Goal: Information Seeking & Learning: Learn about a topic

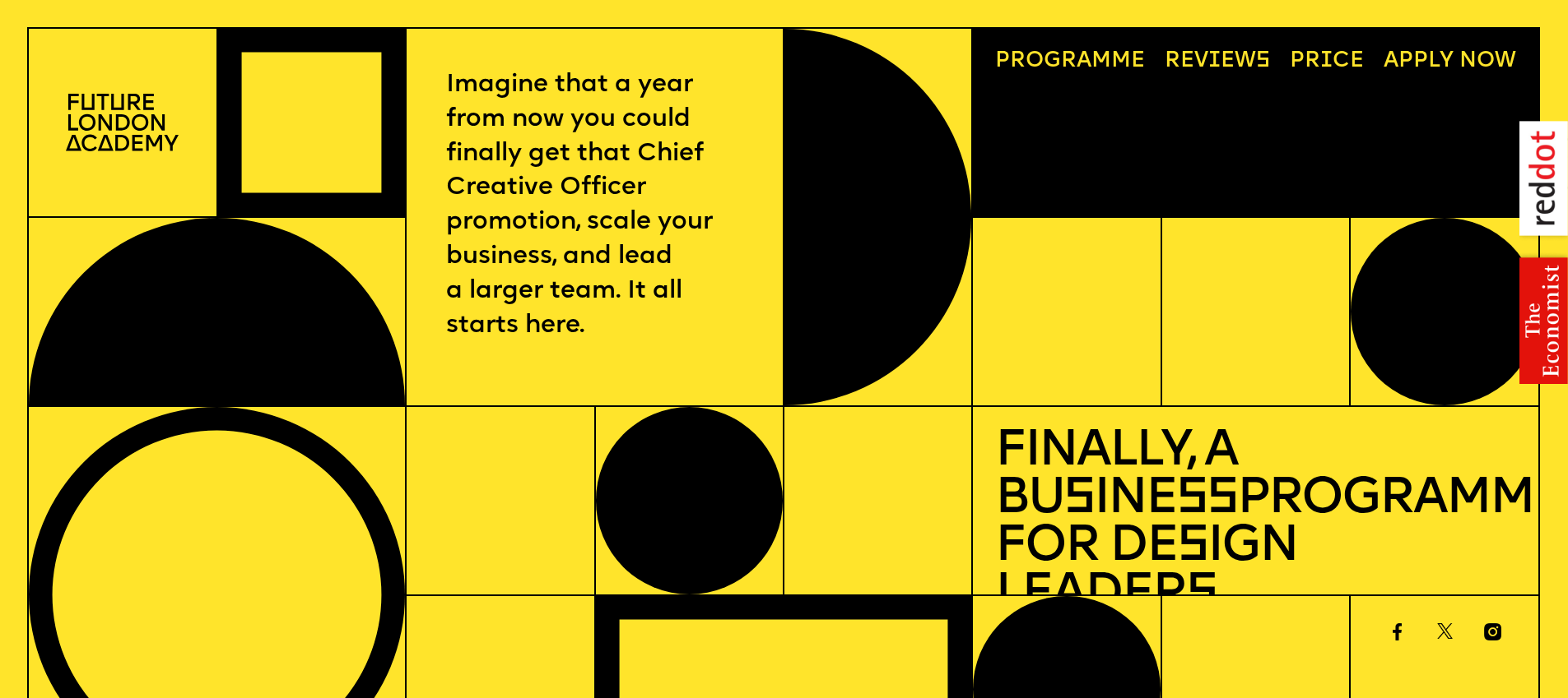
click at [1088, 70] on span "a" at bounding box center [1084, 61] width 15 height 22
click at [1325, 62] on link "Price" at bounding box center [1326, 61] width 95 height 44
click at [121, 134] on img at bounding box center [122, 122] width 112 height 57
click at [125, 127] on img at bounding box center [122, 122] width 112 height 57
click at [609, 114] on p "Imagine that a year from now you could finally get that Chief Creative Officer …" at bounding box center [595, 206] width 298 height 275
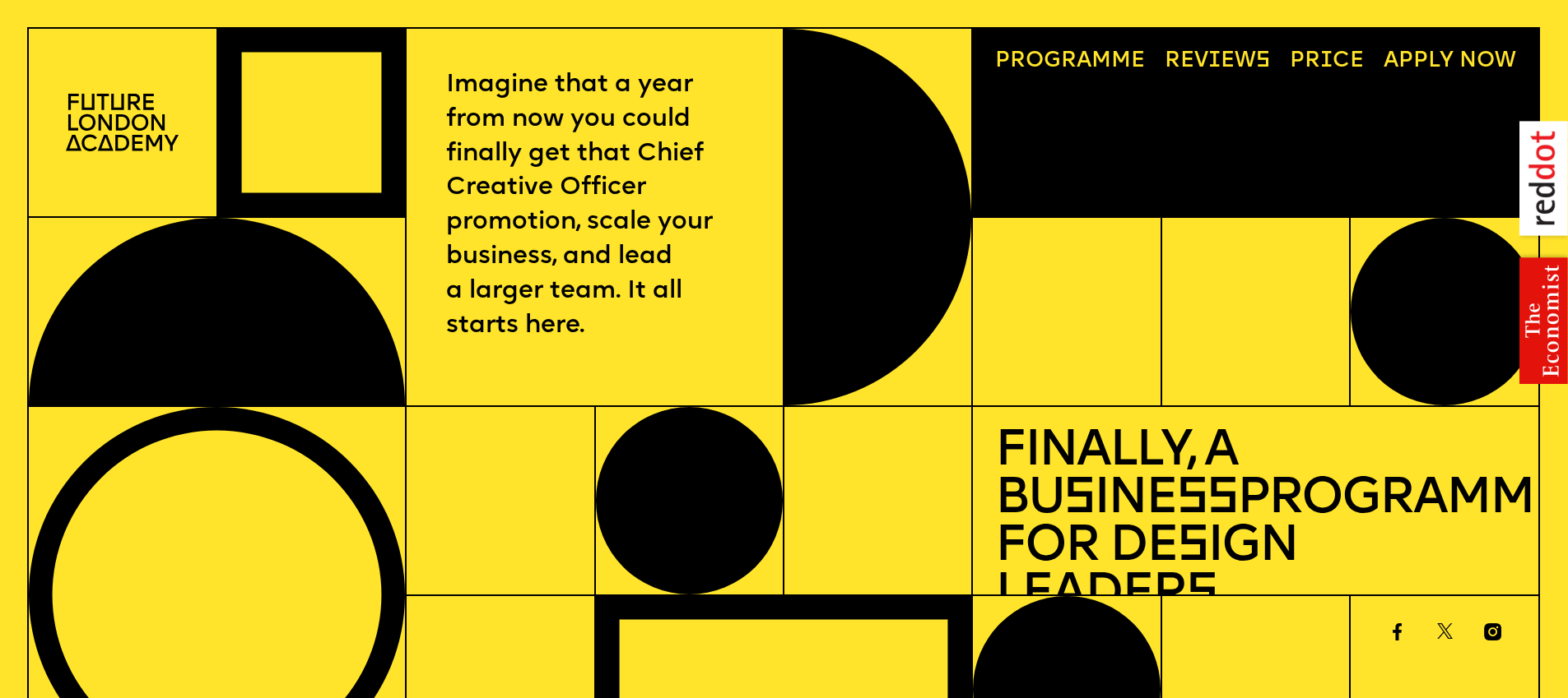
click at [1227, 61] on link "Reviews" at bounding box center [1217, 61] width 127 height 44
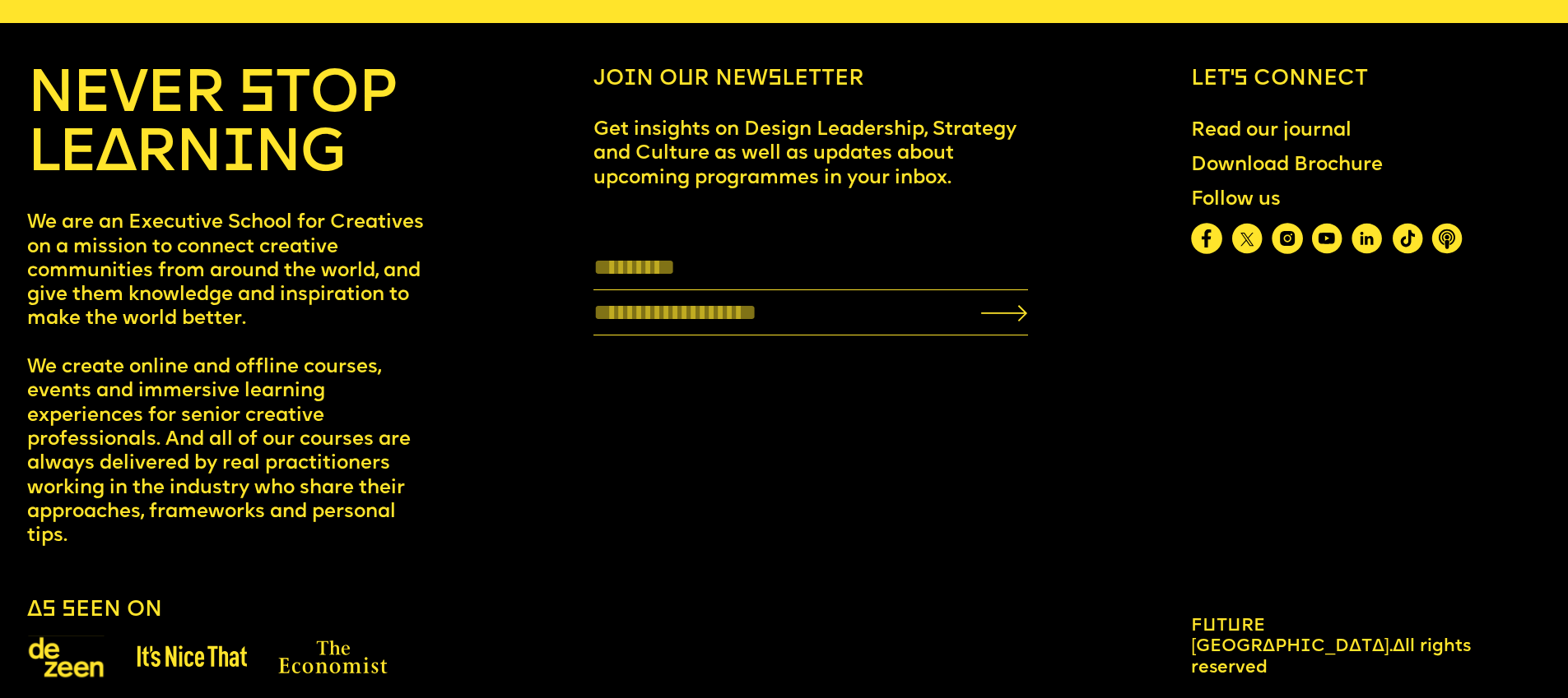
scroll to position [8940, 0]
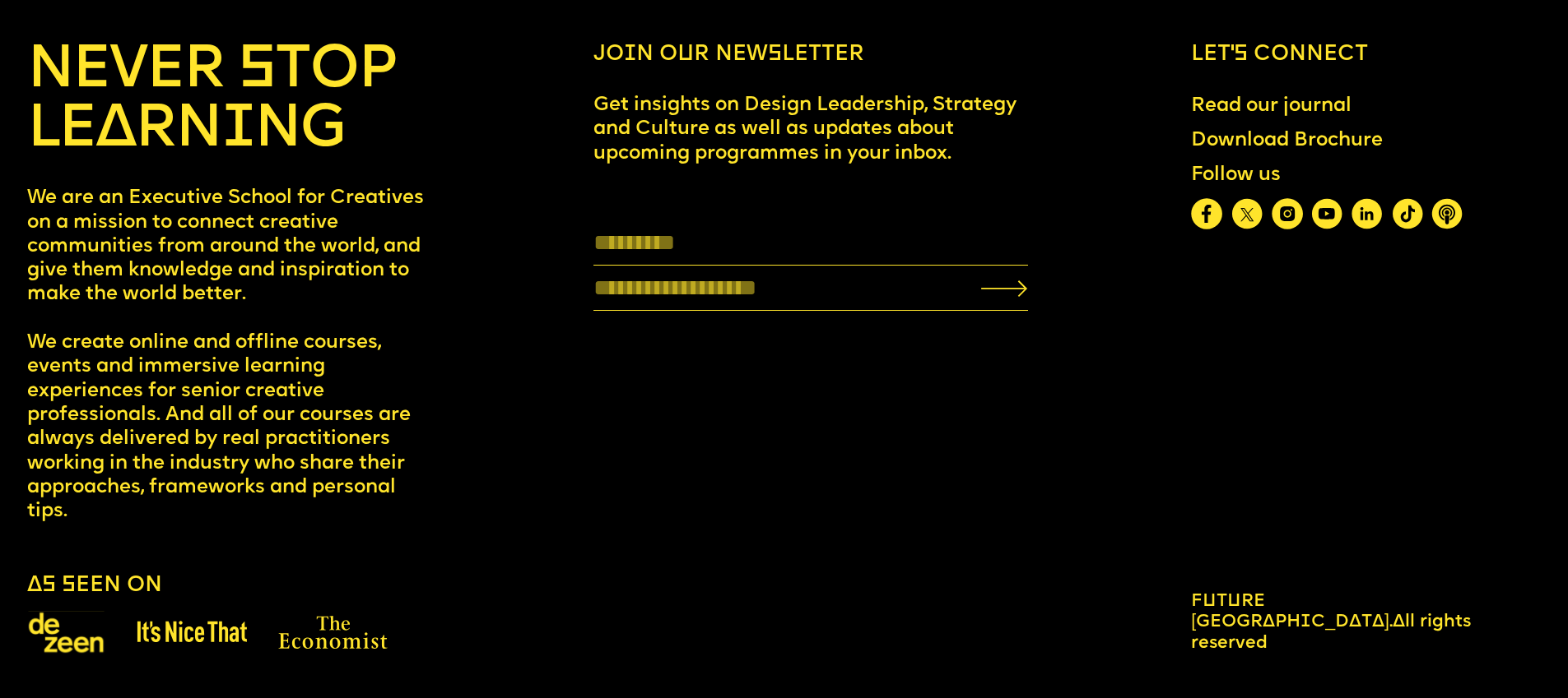
click at [1287, 138] on link "Download Brochure" at bounding box center [1286, 141] width 213 height 45
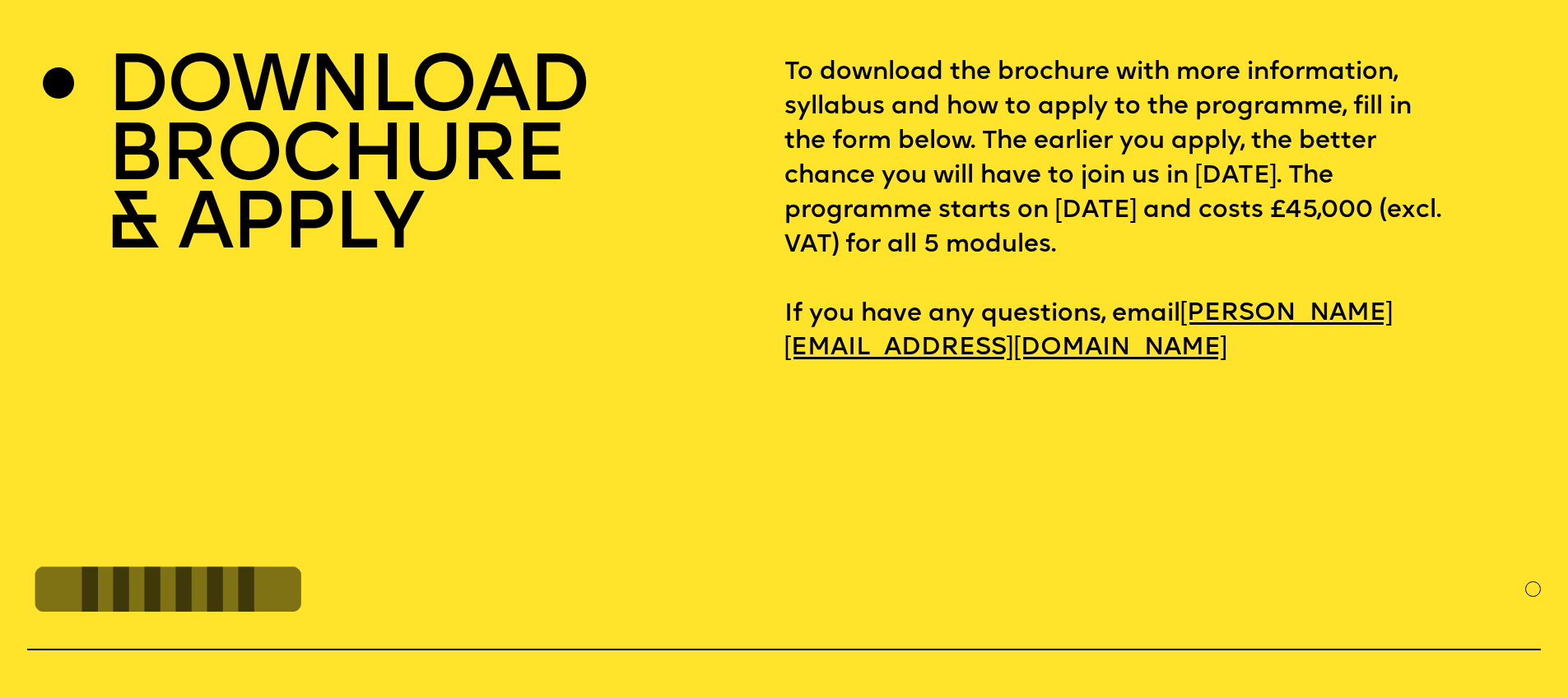
scroll to position [6859, 0]
click at [1136, 211] on p "To download the brochure with more information, syllabus and how to apply to th…" at bounding box center [1162, 212] width 756 height 310
click at [904, 122] on p "To download the brochure with more information, syllabus and how to apply to th…" at bounding box center [1162, 212] width 756 height 310
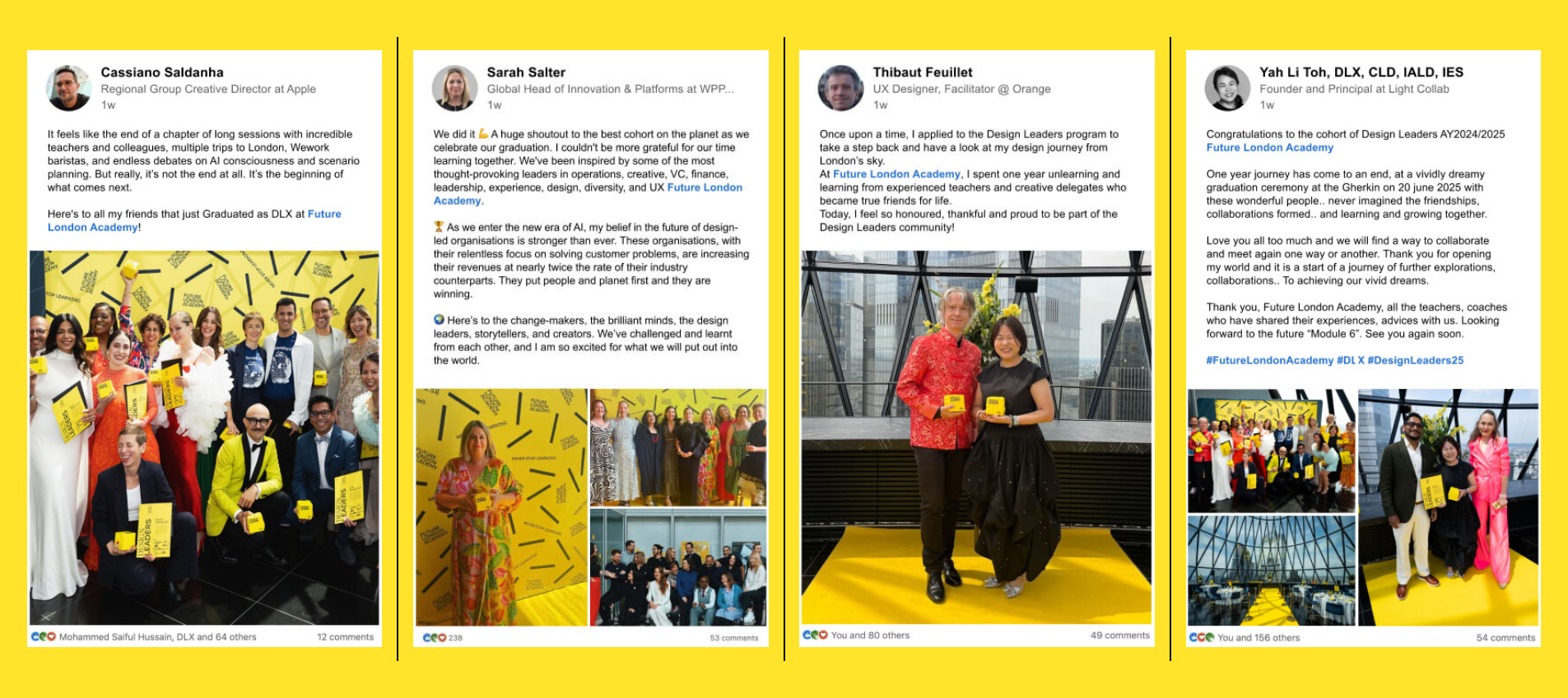
scroll to position [4397, 0]
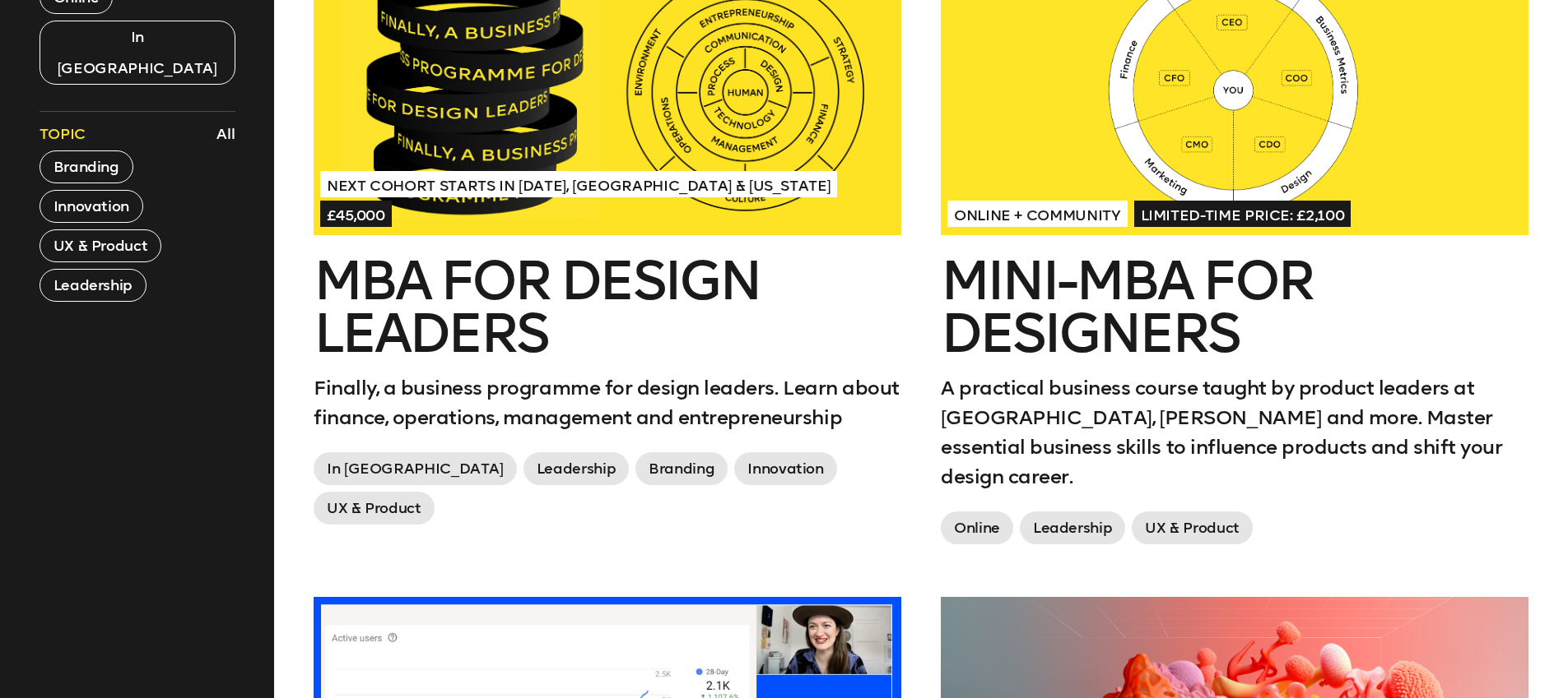
scroll to position [816, 0]
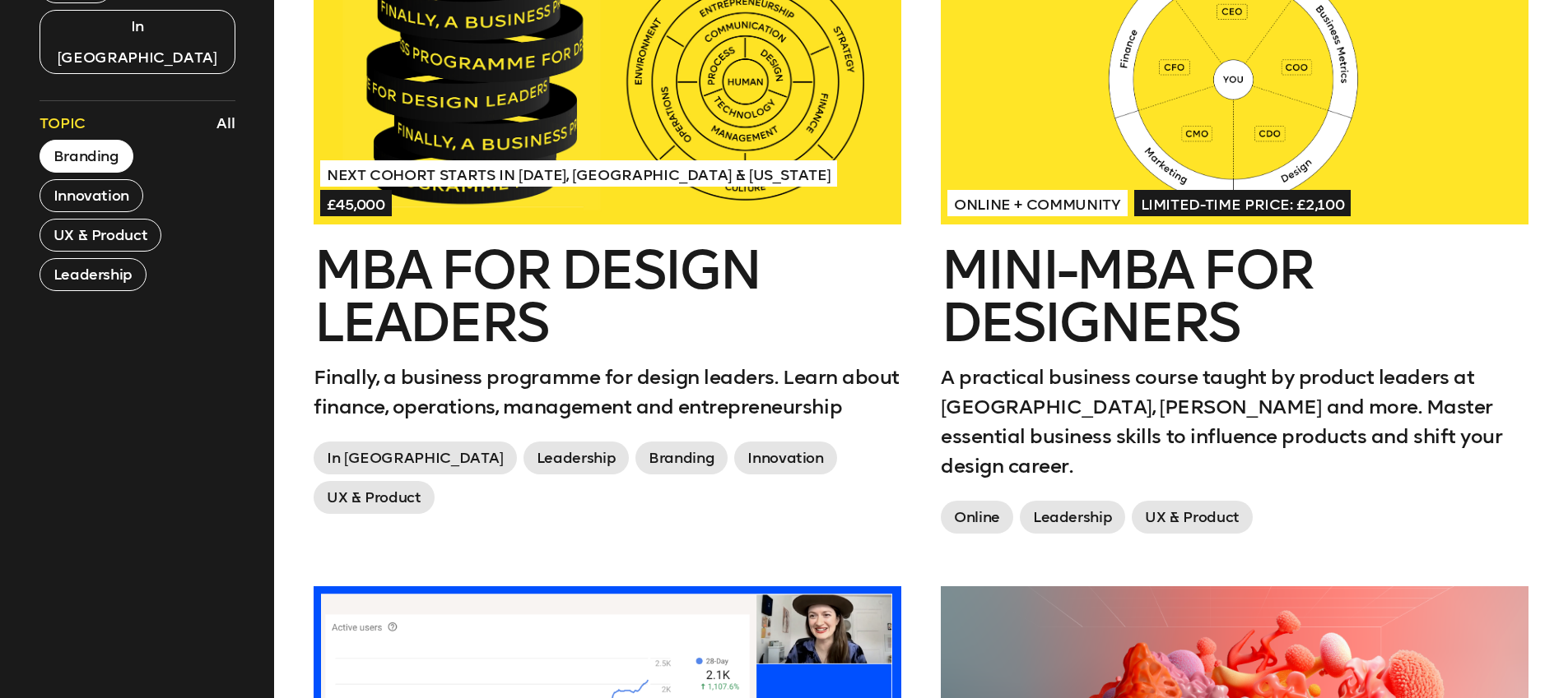
click at [111, 140] on button "Branding" at bounding box center [86, 156] width 94 height 33
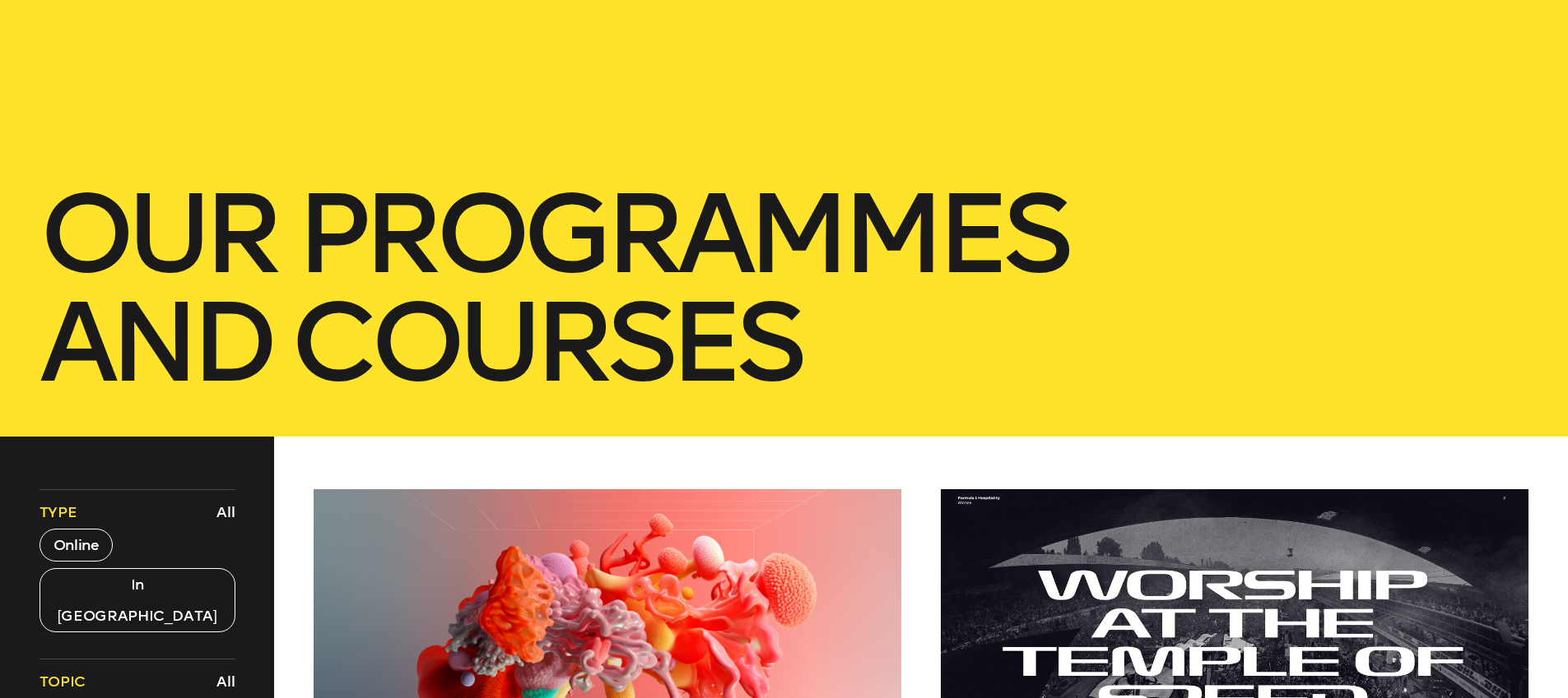
scroll to position [487, 0]
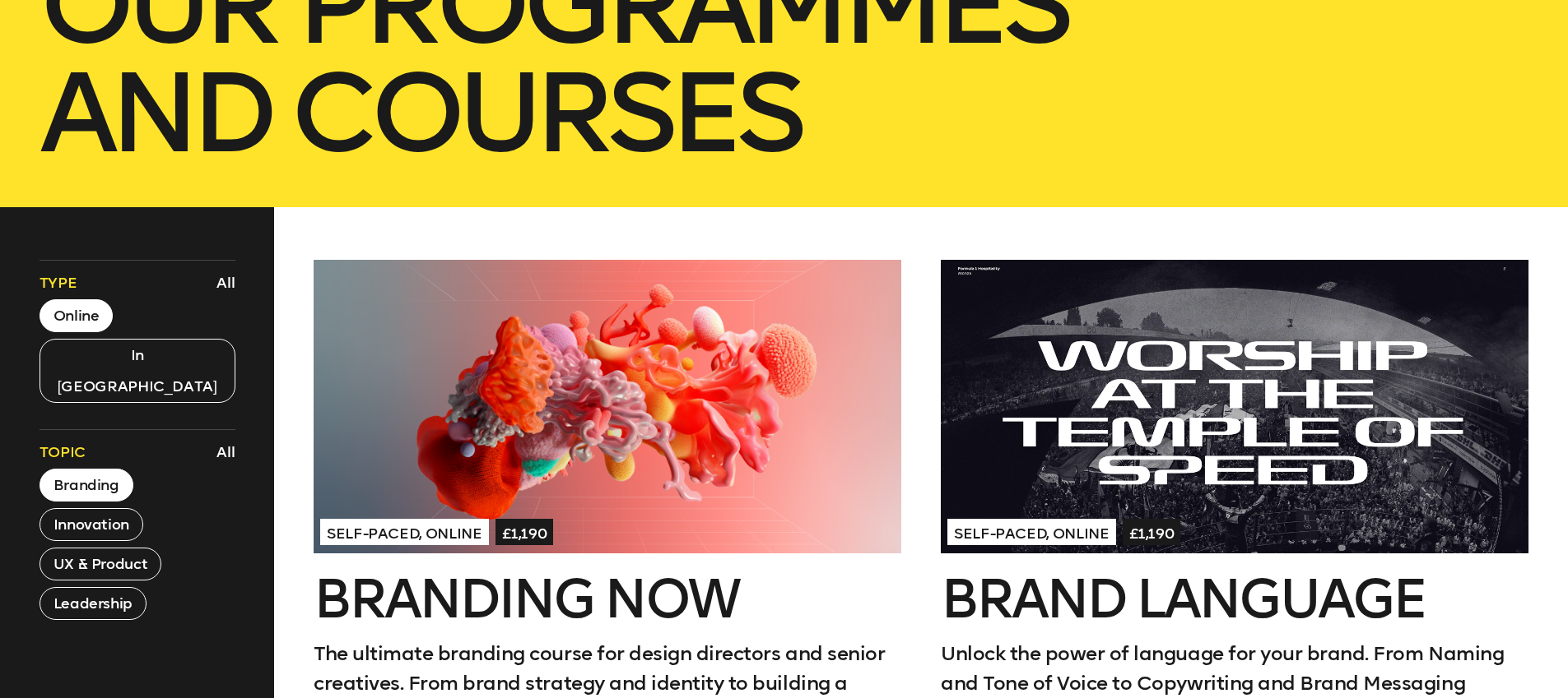
click at [65, 320] on button "Online" at bounding box center [76, 316] width 74 height 33
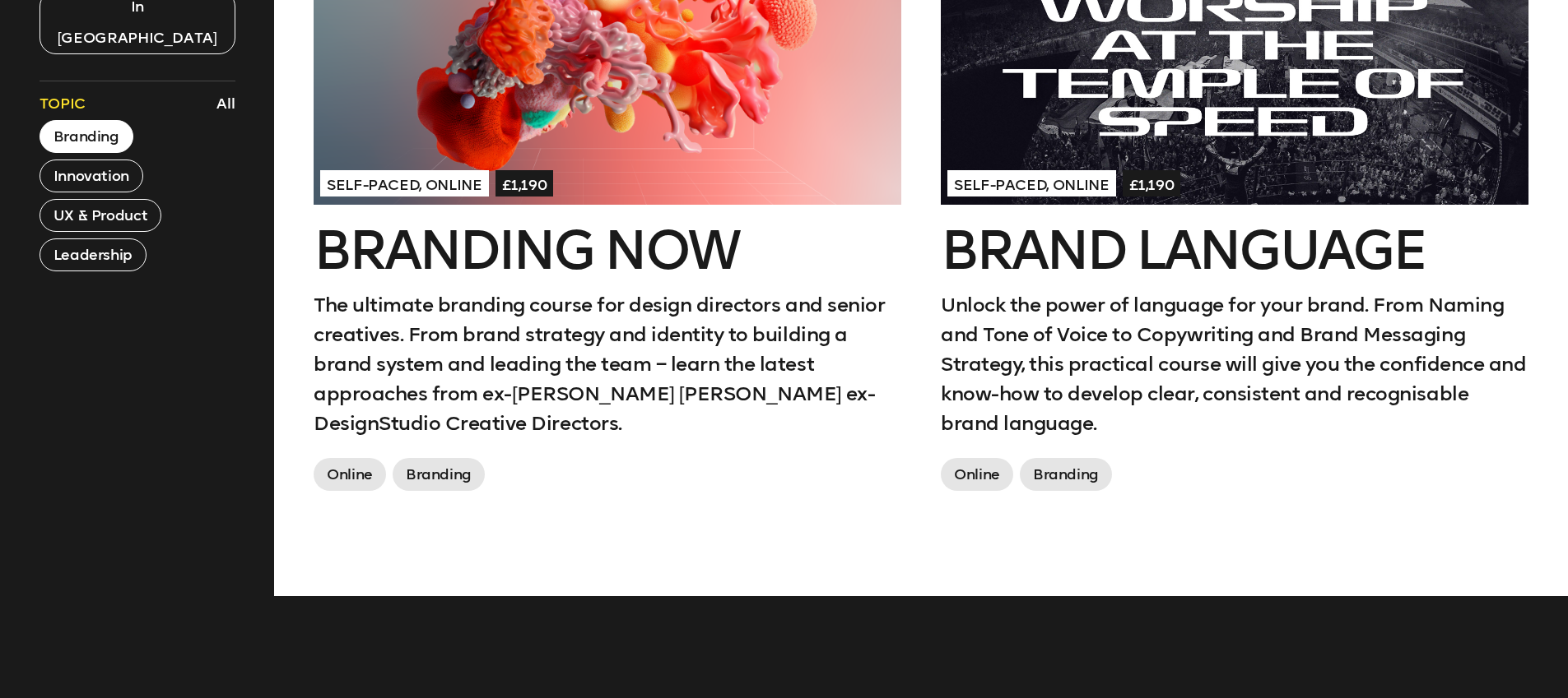
scroll to position [751, 0]
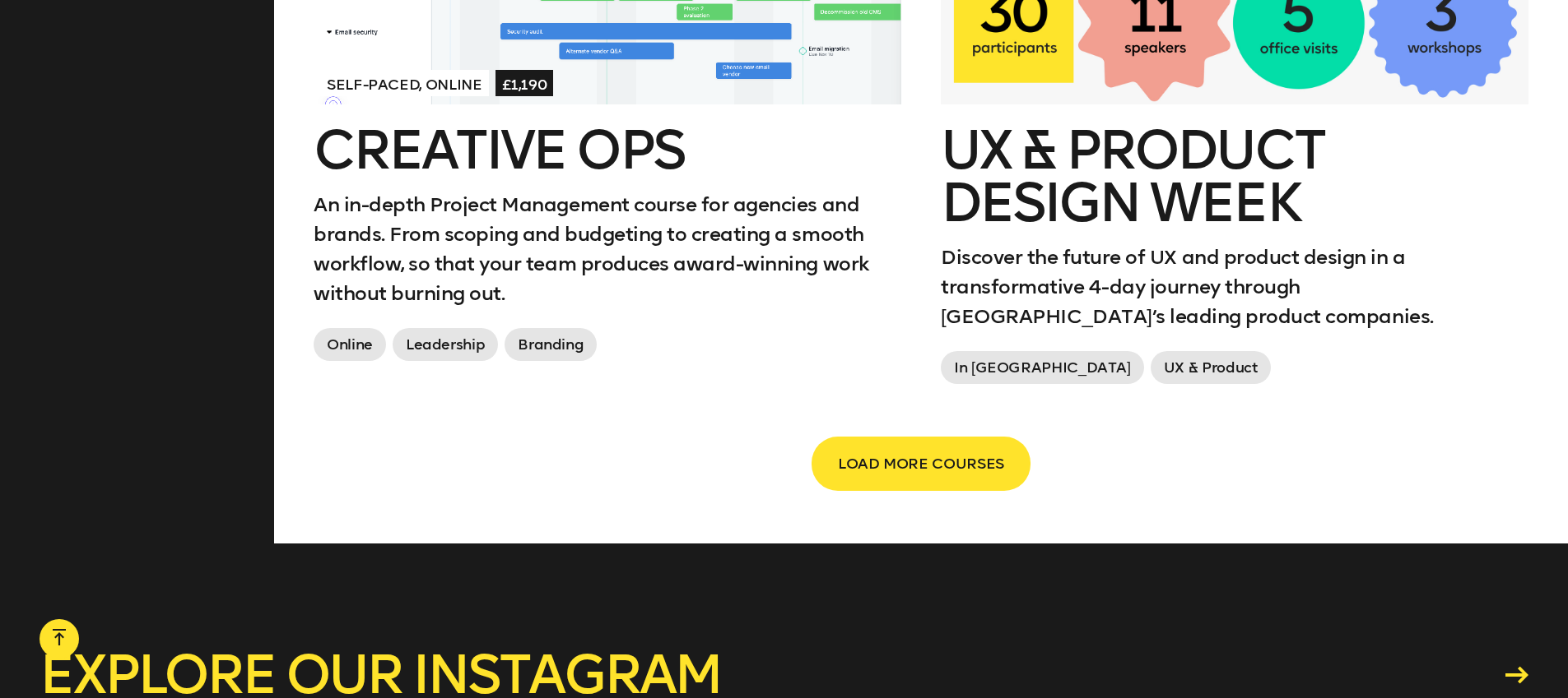
scroll to position [2932, 0]
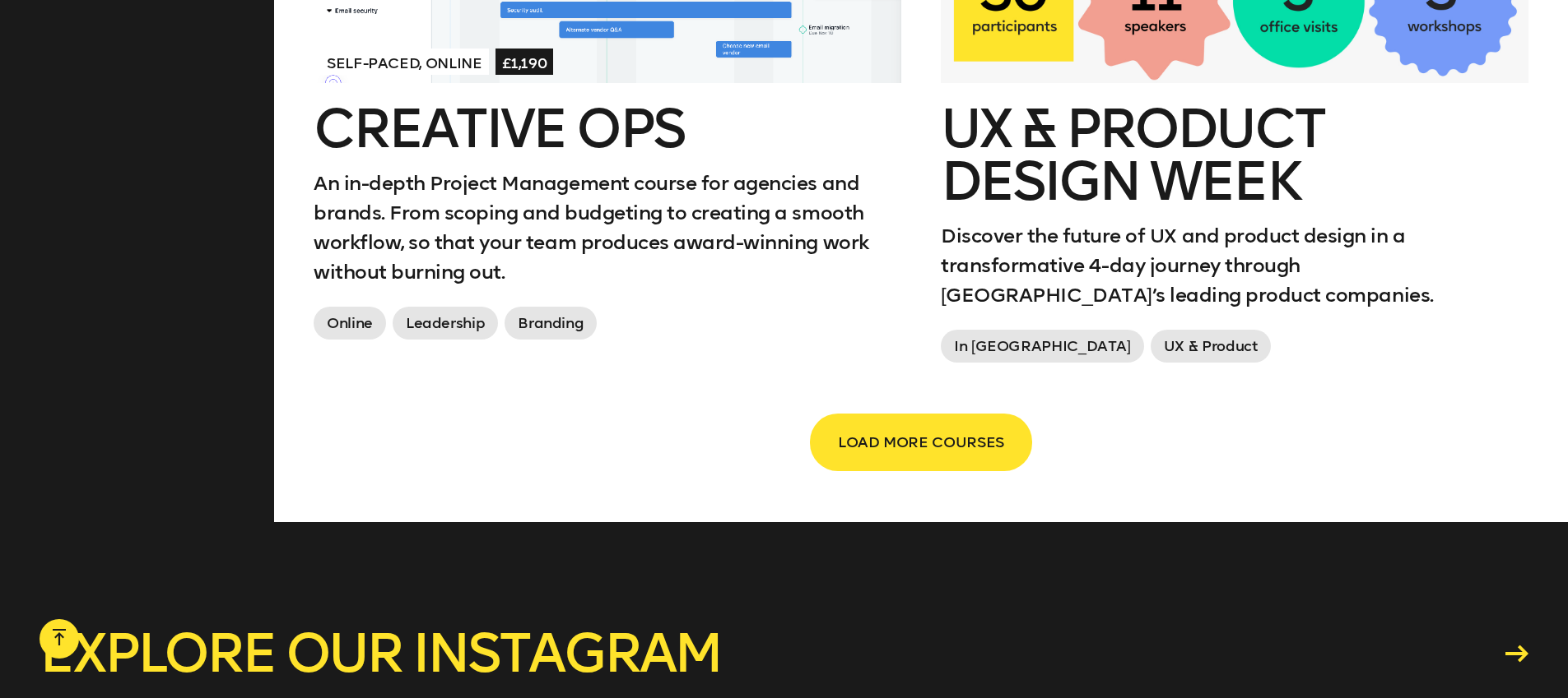
click at [868, 427] on span "LOAD MORE COURSES" at bounding box center [920, 442] width 166 height 31
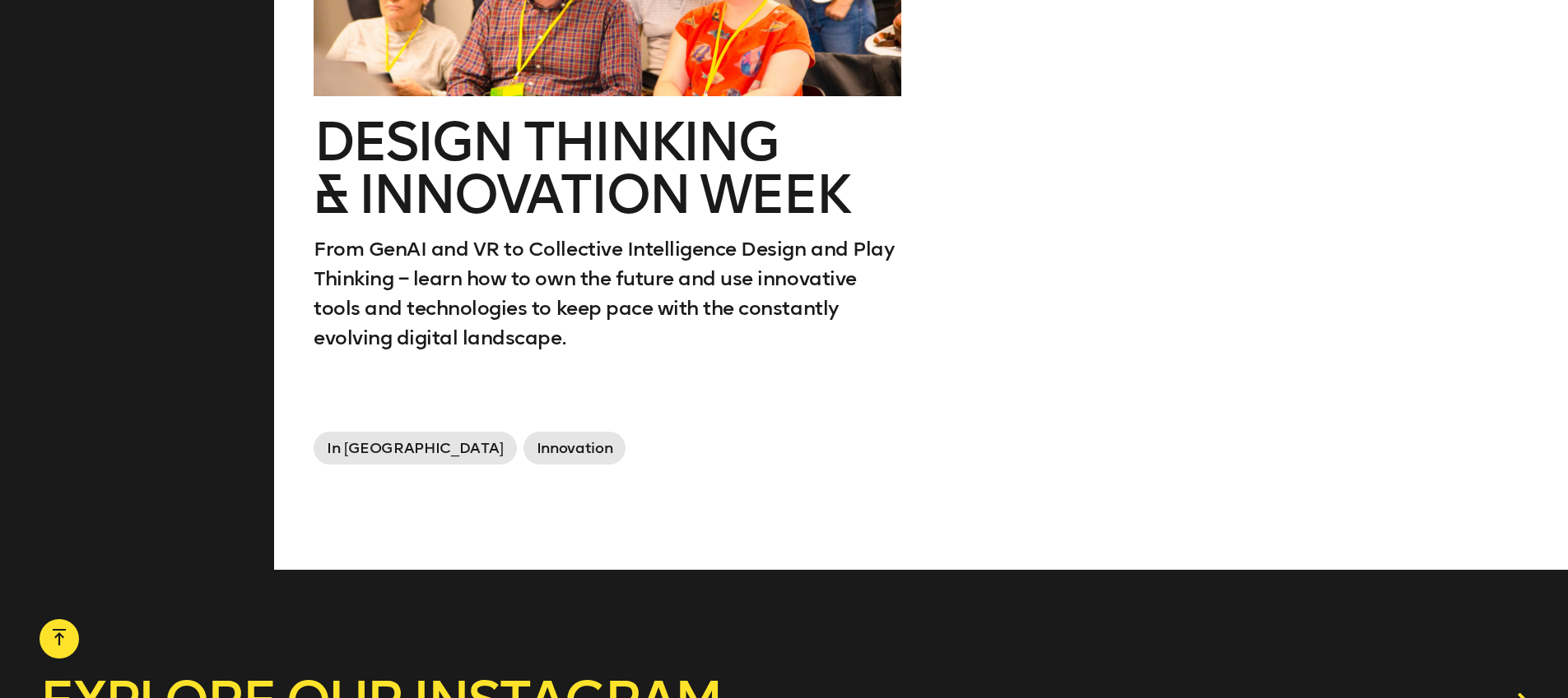
scroll to position [4686, 0]
